Goal: Contribute content: Add original content to the website for others to see

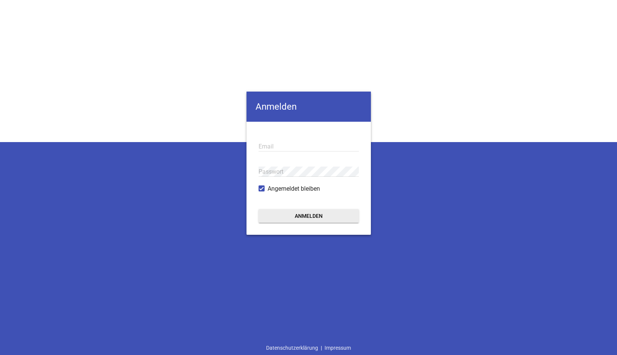
type input "[EMAIL_ADDRESS][DOMAIN_NAME]"
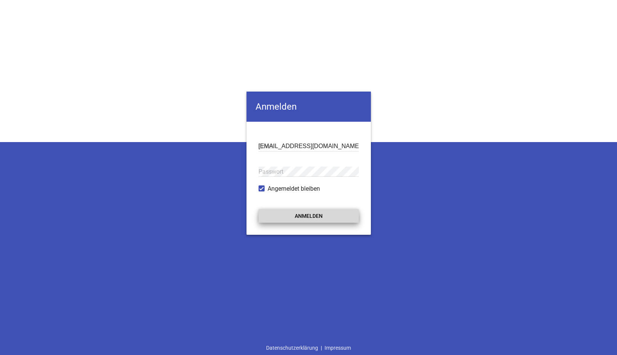
click at [321, 218] on button "Anmelden" at bounding box center [309, 216] width 100 height 14
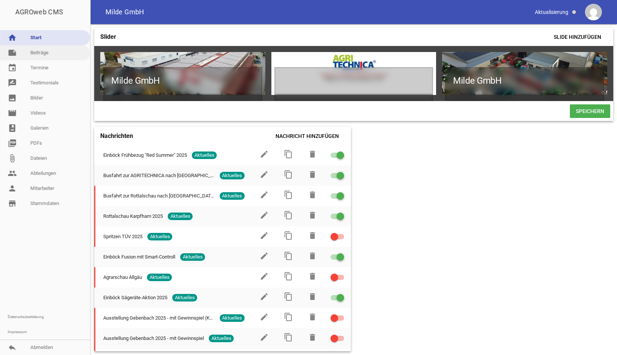
click at [46, 48] on link "note Beiträge" at bounding box center [45, 52] width 90 height 15
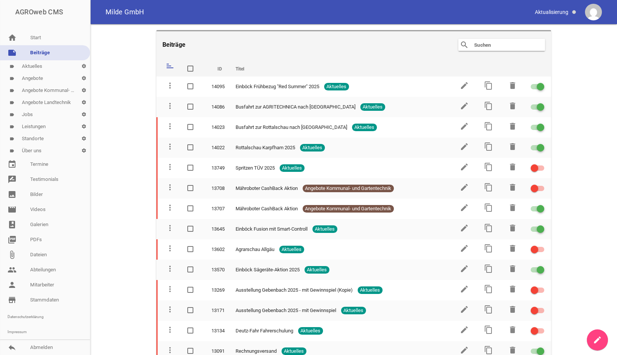
click at [595, 337] on icon "create" at bounding box center [597, 339] width 9 height 9
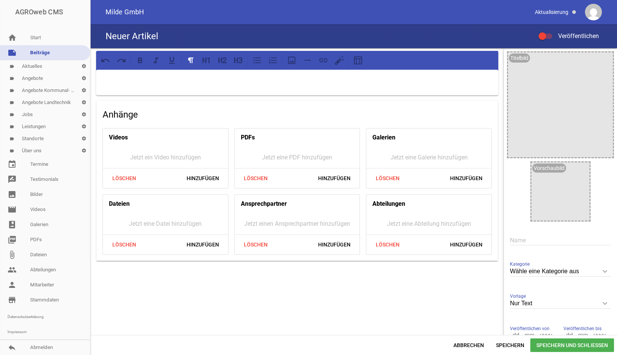
click at [205, 78] on p at bounding box center [297, 79] width 392 height 9
click at [191, 34] on div "Neuer Artikel Veröffentlichen" at bounding box center [353, 36] width 526 height 24
click at [512, 240] on input "text" at bounding box center [560, 240] width 101 height 10
click at [533, 240] on input "Einböck Axgritechnika Neuheiten" at bounding box center [560, 240] width 101 height 10
click at [556, 245] on input "Einböck Agritechnika Neuheiten" at bounding box center [560, 240] width 101 height 10
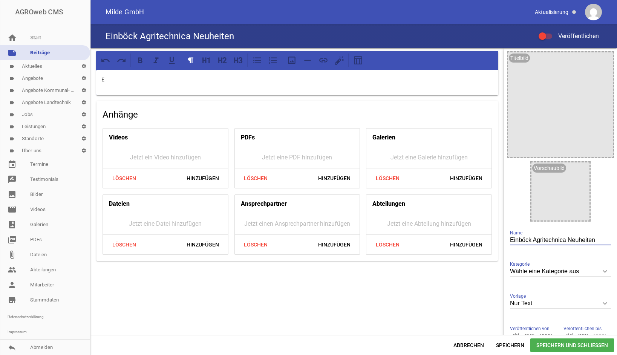
click at [595, 236] on input "Einböck Agritechnica Neuheiten" at bounding box center [560, 240] width 101 height 10
type input "Einböck Agritechnica Neuheiten 2025"
click at [130, 81] on p "E" at bounding box center [297, 79] width 392 height 9
click at [194, 247] on span "Hinzufügen" at bounding box center [203, 245] width 44 height 14
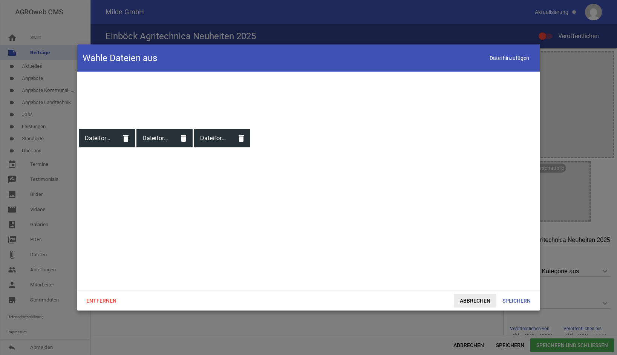
click at [454, 301] on span "Abbrechen" at bounding box center [475, 301] width 43 height 14
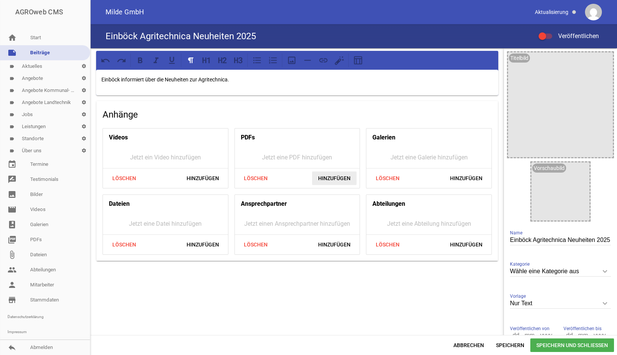
click at [343, 178] on span "Hinzufügen" at bounding box center [334, 178] width 44 height 14
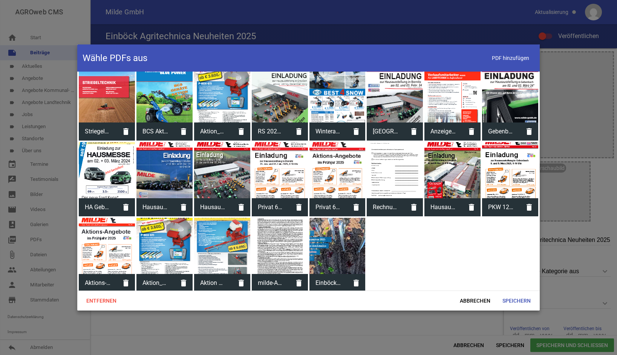
scroll to position [233, 0]
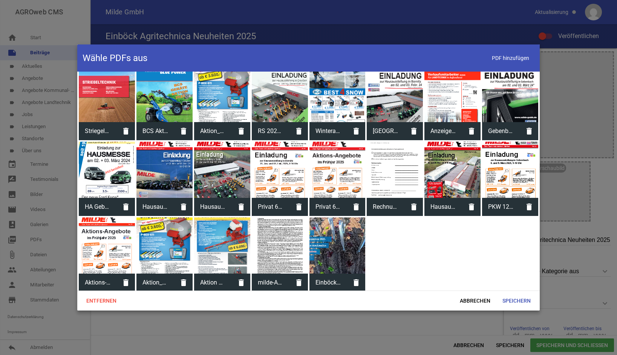
click at [341, 230] on div at bounding box center [337, 245] width 56 height 56
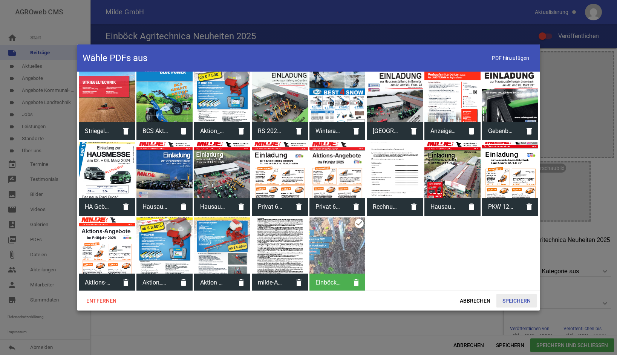
click at [523, 303] on span "Speichern" at bounding box center [516, 301] width 40 height 14
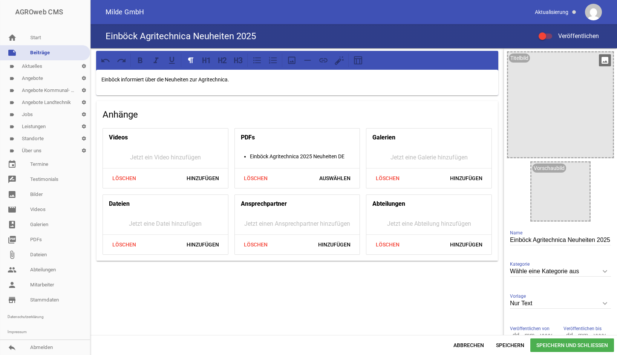
click at [601, 61] on icon "image" at bounding box center [605, 60] width 12 height 12
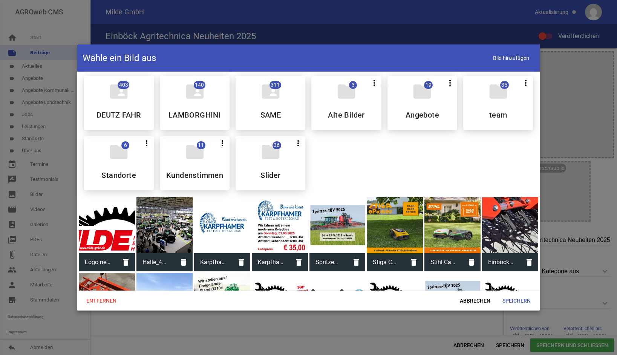
scroll to position [0, 0]
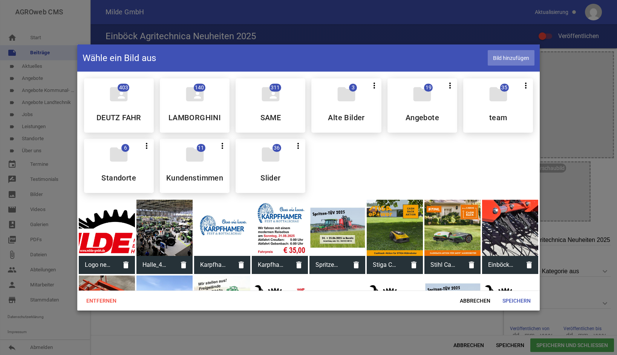
click at [512, 62] on span "Bild hinzufügen" at bounding box center [511, 57] width 47 height 15
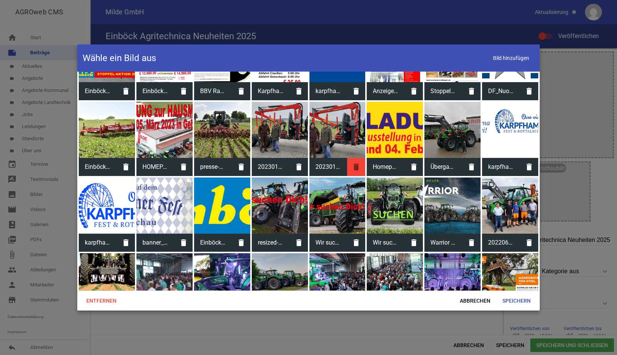
scroll to position [415, 0]
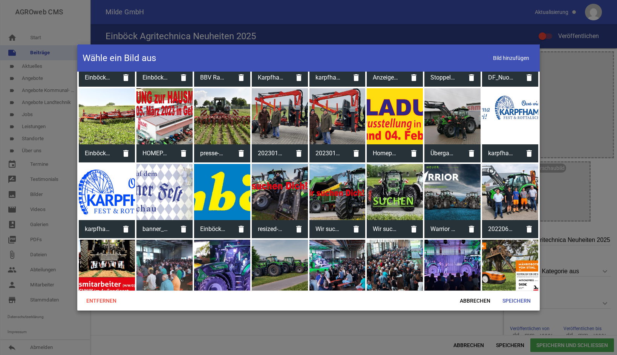
click at [221, 185] on div at bounding box center [222, 192] width 56 height 56
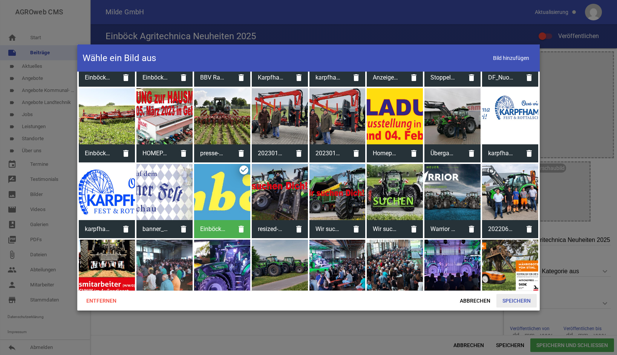
click at [519, 300] on span "Speichern" at bounding box center [516, 301] width 40 height 14
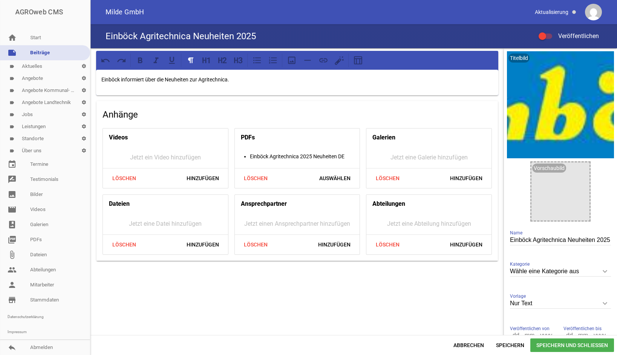
click at [563, 347] on span "Speichern und Schließen" at bounding box center [572, 345] width 84 height 14
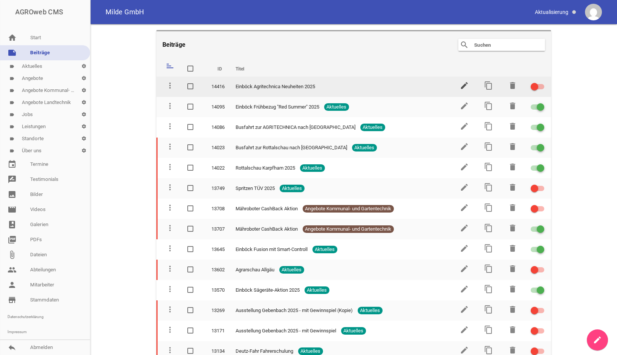
click at [462, 86] on icon "edit" at bounding box center [464, 85] width 9 height 9
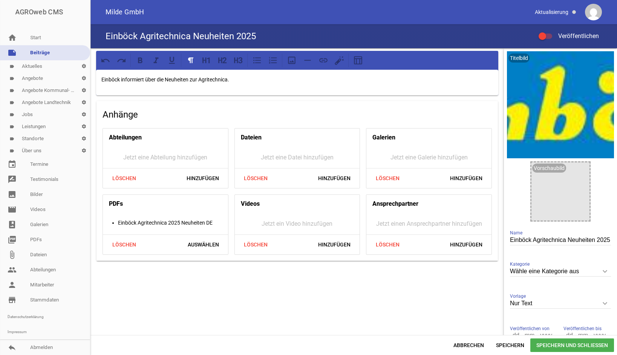
click at [150, 223] on li "Einböck Agritechnica 2025 Neuheiten DE" at bounding box center [173, 222] width 110 height 9
click at [197, 246] on span "Auswählen" at bounding box center [203, 245] width 43 height 14
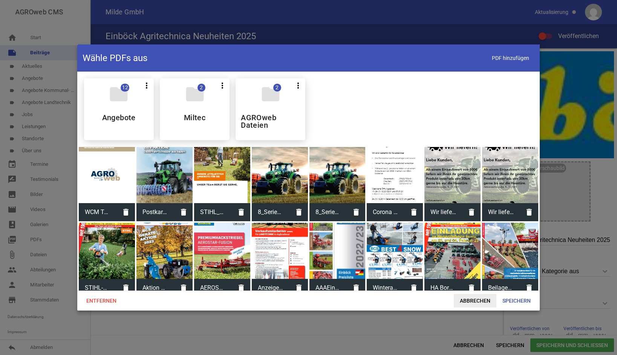
click at [474, 303] on span "Abbrechen" at bounding box center [475, 301] width 43 height 14
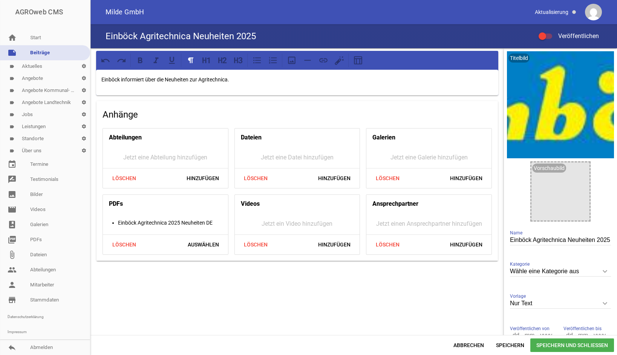
click at [156, 224] on li "Einböck Agritechnica 2025 Neuheiten DE" at bounding box center [173, 222] width 110 height 9
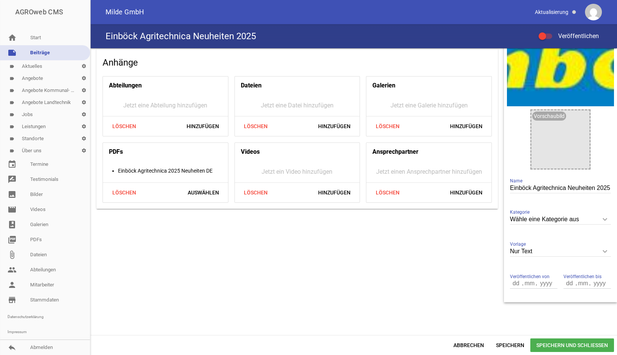
scroll to position [14, 0]
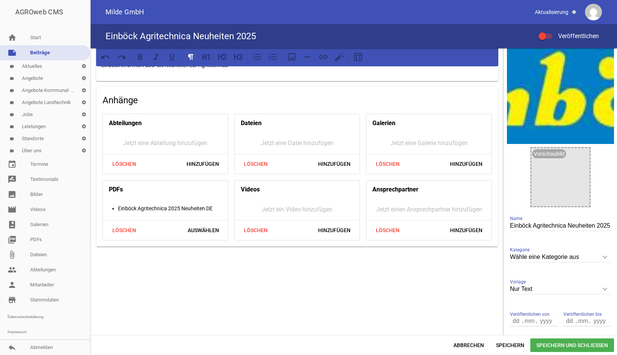
click at [600, 257] on icon "keyboard_arrow_down" at bounding box center [605, 257] width 12 height 12
click at [600, 257] on input "Wähle eine Kategorie aus" at bounding box center [560, 257] width 101 height 10
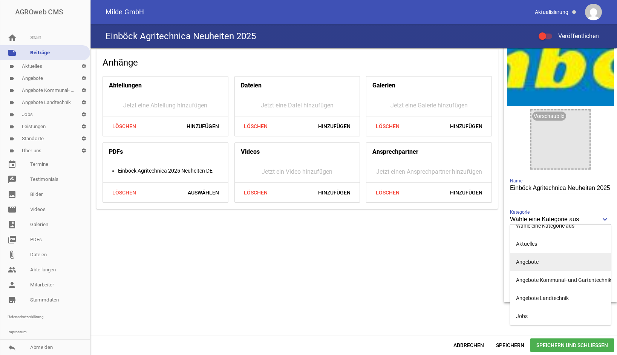
scroll to position [0, 0]
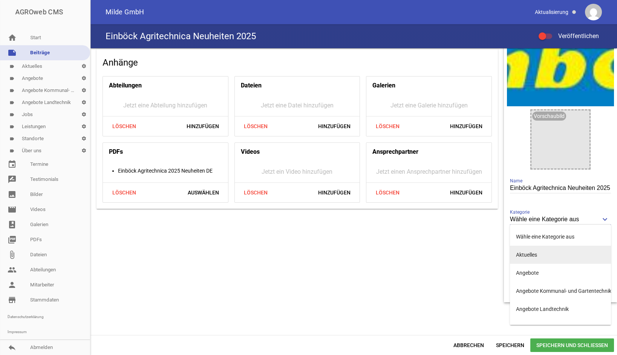
click at [538, 251] on li "Aktuelles" at bounding box center [560, 255] width 101 height 18
type input "Aktuelles"
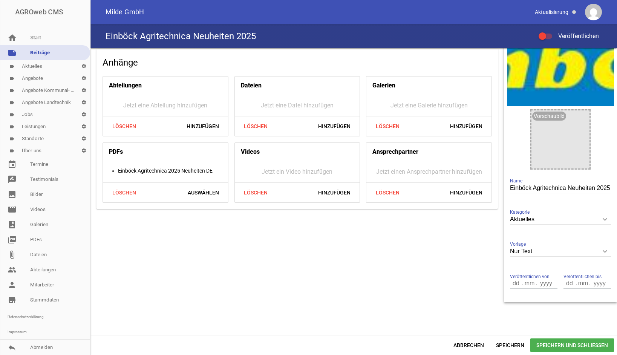
click at [549, 253] on input "Nur Text" at bounding box center [560, 251] width 101 height 10
click at [528, 269] on li "Nur Text" at bounding box center [560, 269] width 101 height 18
click at [513, 285] on input "number" at bounding box center [516, 283] width 13 height 10
click at [523, 286] on input "number" at bounding box center [530, 283] width 14 height 10
click at [568, 346] on span "Speichern und Schließen" at bounding box center [572, 345] width 84 height 14
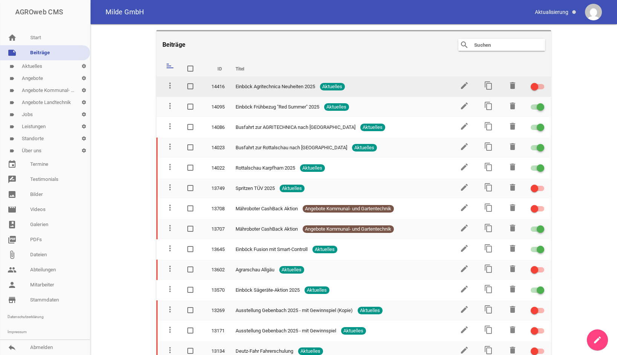
click at [537, 89] on div at bounding box center [538, 86] width 14 height 5
click at [542, 82] on input "checkbox" at bounding box center [542, 82] width 0 height 0
click at [540, 92] on td at bounding box center [537, 87] width 27 height 20
click at [534, 91] on label at bounding box center [536, 86] width 11 height 9
click at [542, 82] on input "checkbox" at bounding box center [542, 82] width 0 height 0
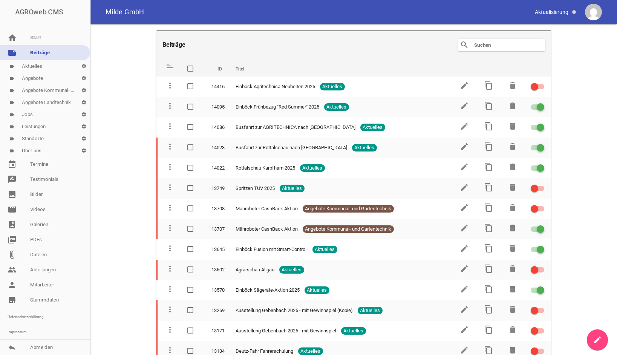
click at [586, 92] on main "Beiträge search clear sort ID Titel delete more_vert 14416 Einböck Agritechnica…" at bounding box center [353, 189] width 526 height 331
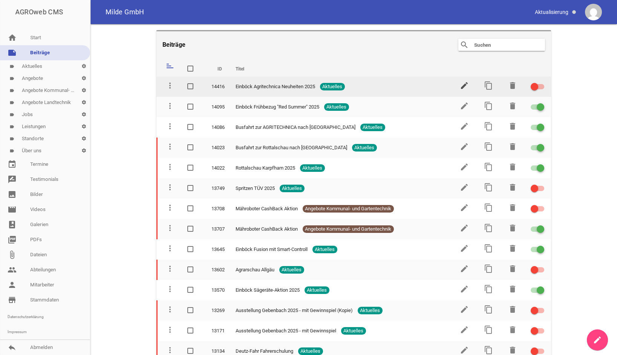
click at [462, 86] on icon "edit" at bounding box center [464, 85] width 9 height 9
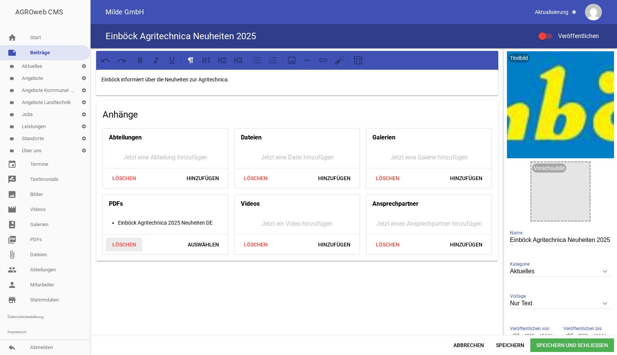
click at [129, 243] on span "Löschen" at bounding box center [124, 245] width 36 height 14
click at [193, 243] on span "Hinzufügen" at bounding box center [203, 245] width 44 height 14
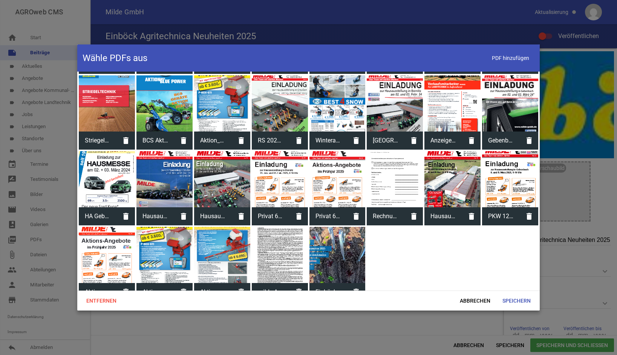
scroll to position [226, 0]
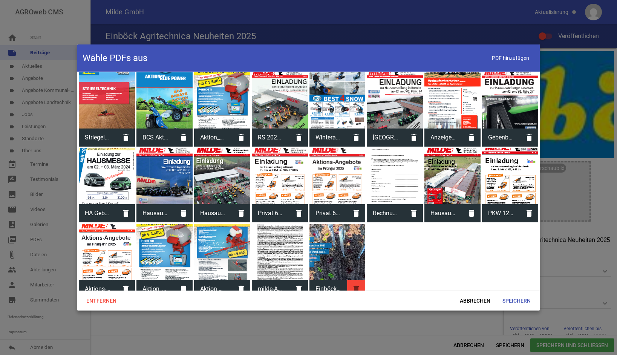
click at [355, 285] on icon "delete" at bounding box center [356, 289] width 18 height 18
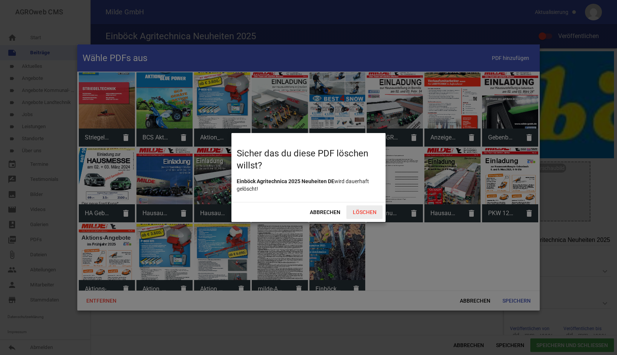
click at [362, 211] on span "Löschen" at bounding box center [364, 212] width 36 height 14
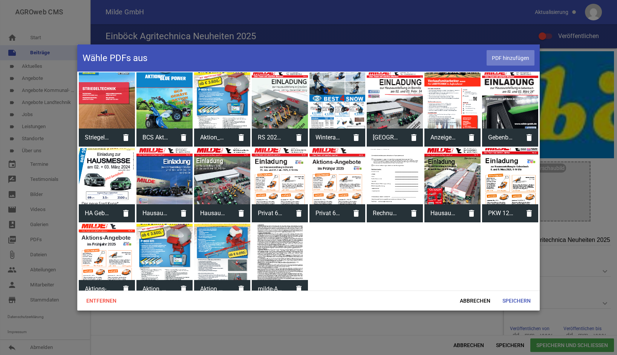
click at [514, 58] on span "PDF hinzufügen" at bounding box center [511, 57] width 48 height 15
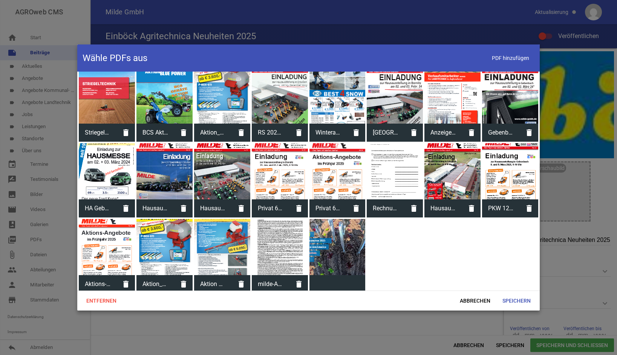
scroll to position [233, 0]
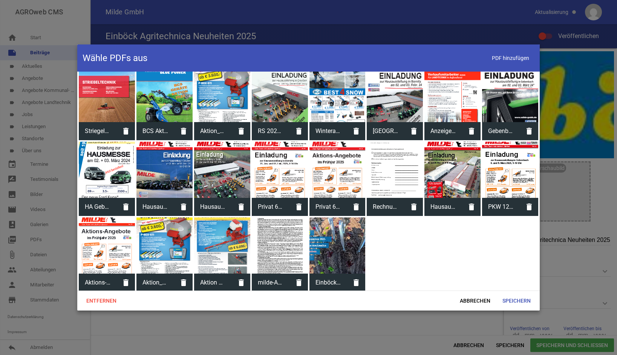
click at [344, 252] on div at bounding box center [337, 245] width 56 height 56
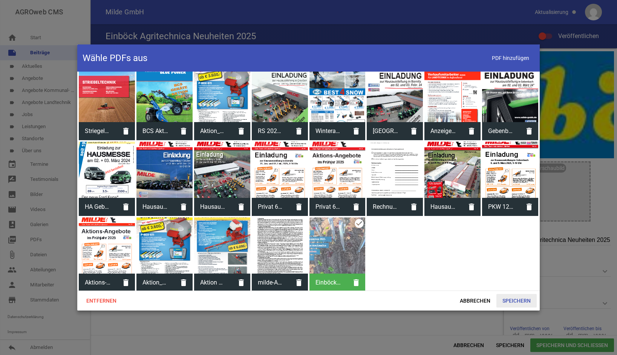
click at [516, 302] on span "Speichern" at bounding box center [516, 301] width 40 height 14
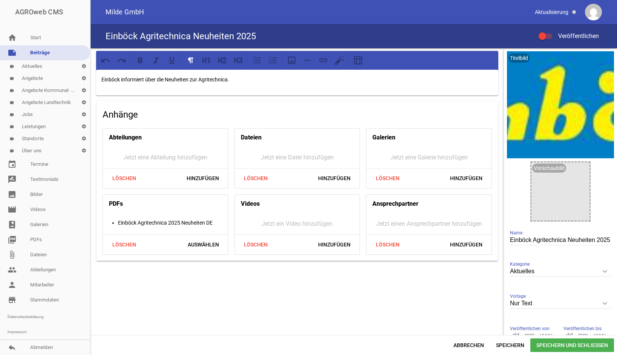
drag, startPoint x: 171, startPoint y: 224, endPoint x: 433, endPoint y: 313, distance: 276.8
click at [433, 313] on div "Einböck informiert über die Neuheiten zur Agritechnica. Anhänge Abteilungen Jet…" at bounding box center [296, 201] width 413 height 306
click at [377, 308] on div "Einböck informiert über die Neuheiten zur Agritechnica. Anhänge Abteilungen Jet…" at bounding box center [296, 201] width 413 height 306
click at [567, 345] on span "Speichern und Schließen" at bounding box center [572, 345] width 84 height 14
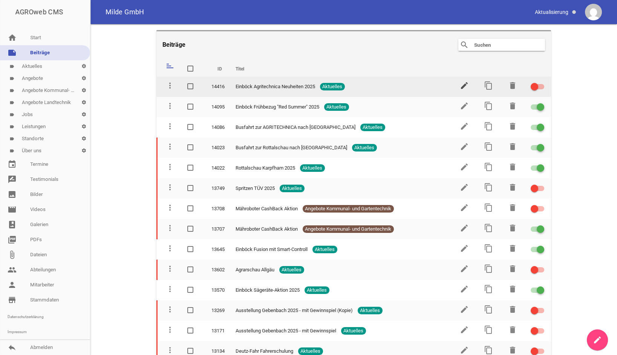
click at [461, 86] on icon "edit" at bounding box center [464, 85] width 9 height 9
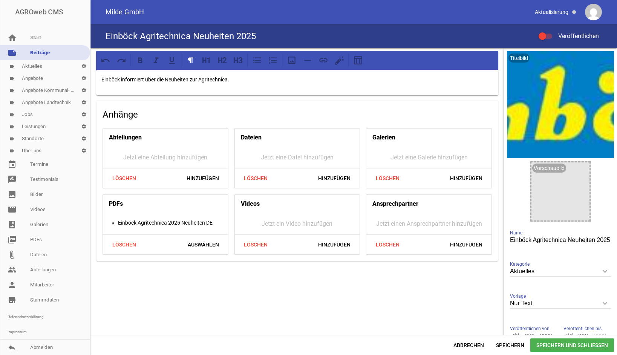
drag, startPoint x: 173, startPoint y: 222, endPoint x: 123, endPoint y: 218, distance: 49.9
click at [123, 218] on div "PDFs Einböck Agritechnica 2025 Neuheiten DE Löschen Auswählen" at bounding box center [166, 224] width 126 height 60
drag, startPoint x: 123, startPoint y: 222, endPoint x: 372, endPoint y: 303, distance: 261.9
click at [372, 303] on div "Einböck informiert über die Neuheiten zur Agritechnica. Anhänge Abteilungen Jet…" at bounding box center [296, 201] width 413 height 306
click at [31, 66] on link "label Aktuelles settings" at bounding box center [45, 66] width 90 height 12
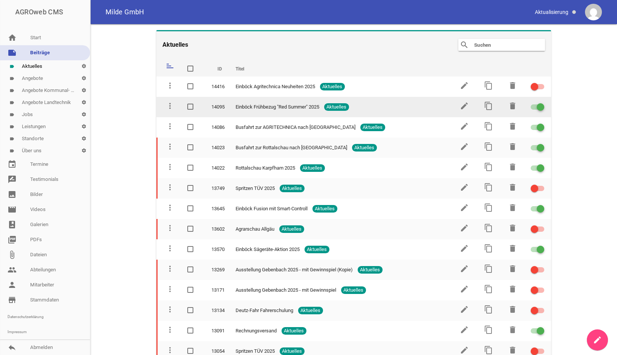
click at [302, 108] on span "Einböck Frühbezug "Red Summer" 2025" at bounding box center [278, 107] width 84 height 8
click at [465, 107] on icon "edit" at bounding box center [464, 105] width 9 height 9
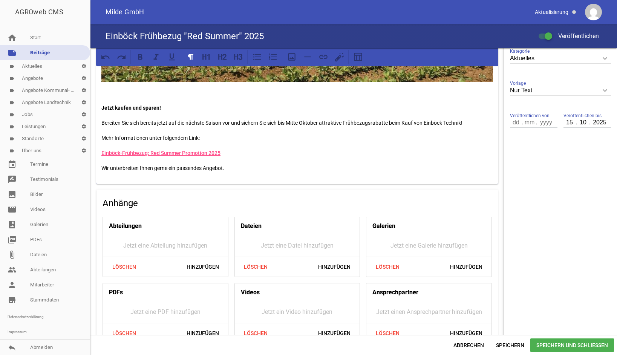
scroll to position [228, 0]
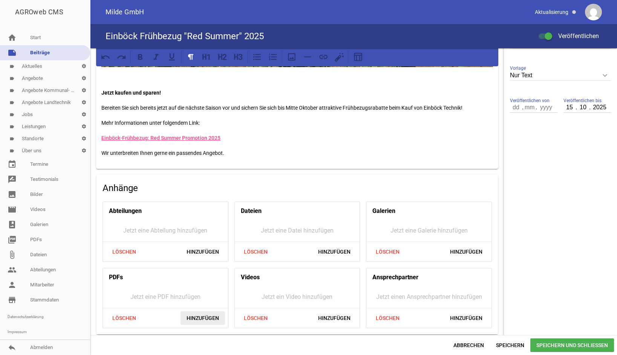
click at [202, 315] on span "Hinzufügen" at bounding box center [203, 318] width 44 height 14
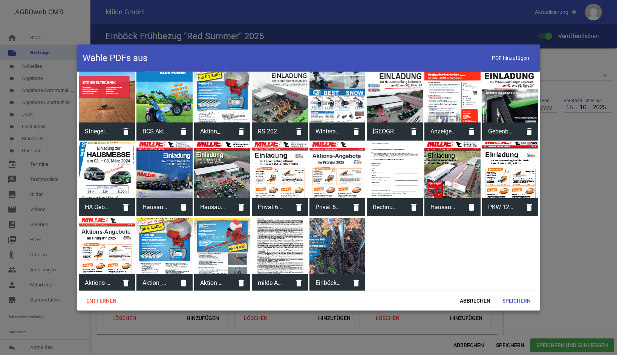
scroll to position [233, 0]
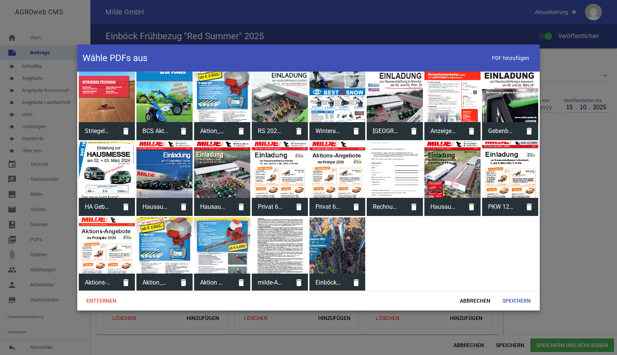
click at [329, 236] on div at bounding box center [337, 245] width 56 height 56
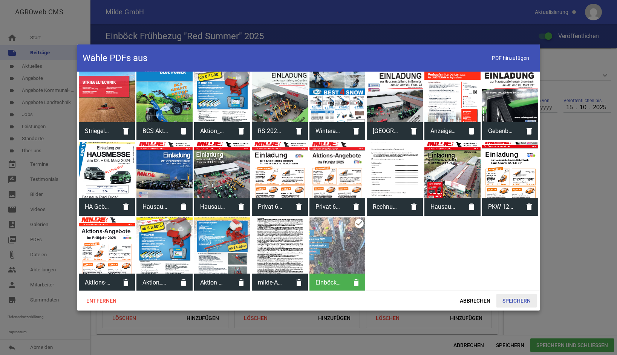
click at [513, 302] on span "Speichern" at bounding box center [516, 301] width 40 height 14
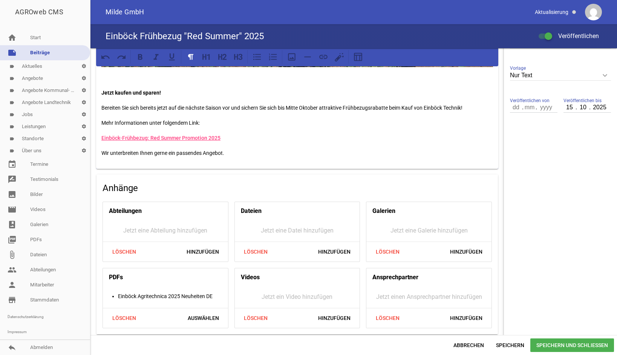
click at [576, 345] on span "Speichern und Schließen" at bounding box center [572, 345] width 84 height 14
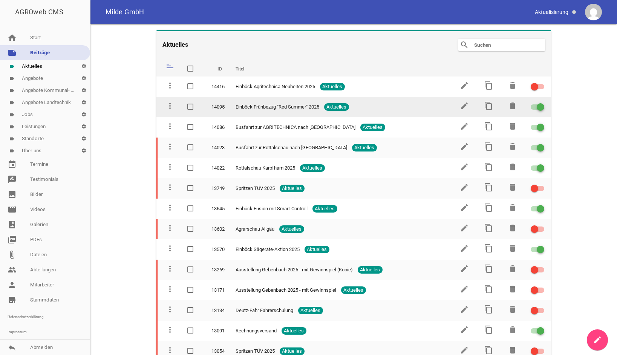
click at [533, 106] on div at bounding box center [538, 106] width 14 height 5
click at [542, 103] on input "checkbox" at bounding box center [542, 103] width 0 height 0
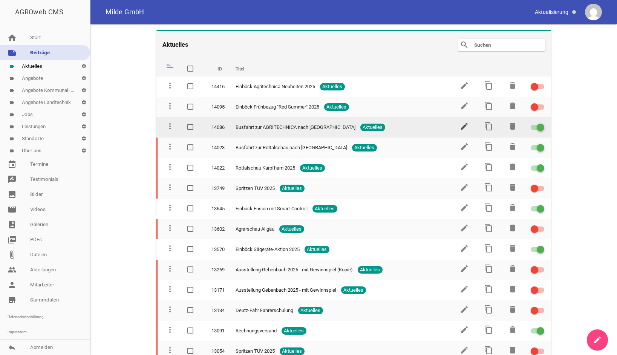
click at [462, 125] on icon "edit" at bounding box center [464, 126] width 9 height 9
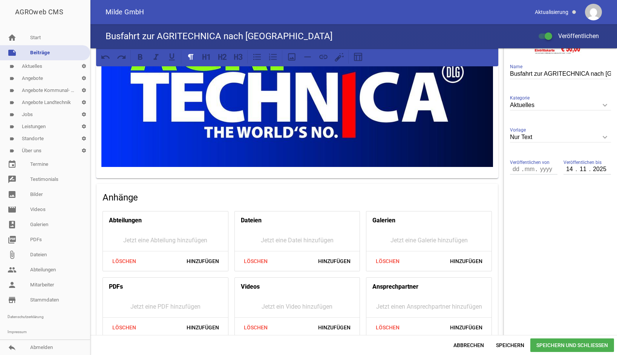
scroll to position [176, 0]
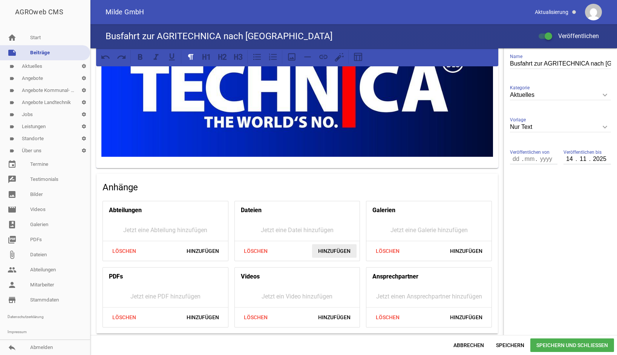
click at [328, 251] on span "Hinzufügen" at bounding box center [334, 251] width 44 height 14
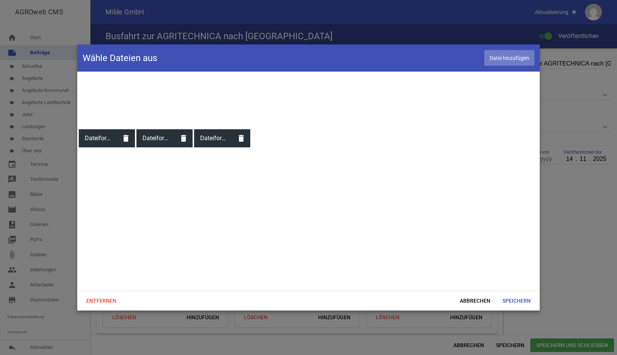
click at [505, 58] on span "Datei hinzufügen" at bounding box center [509, 57] width 50 height 15
click at [514, 58] on span "Datei hinzufügen" at bounding box center [509, 57] width 50 height 15
click at [473, 301] on span "Abbrechen" at bounding box center [475, 301] width 43 height 14
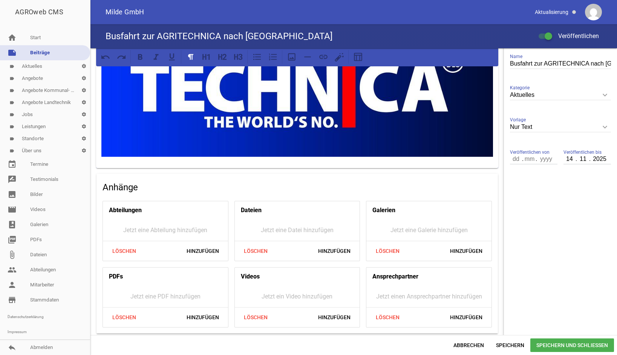
click at [46, 51] on link "note Beiträge" at bounding box center [45, 52] width 90 height 15
